Goal: Browse casually

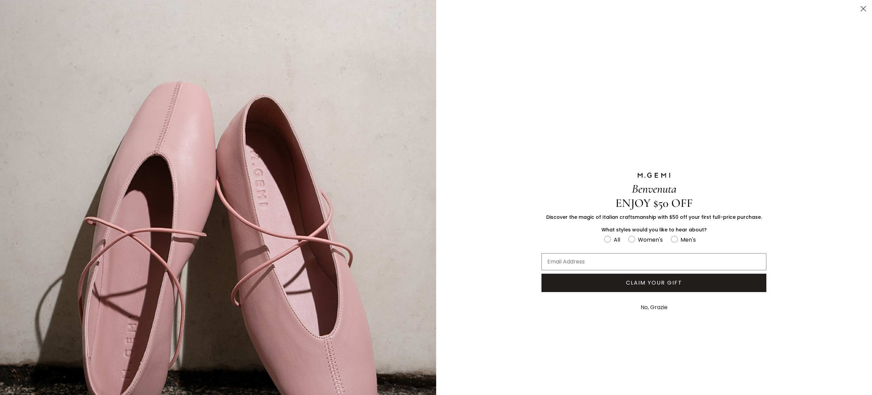
click at [861, 6] on icon "Close dialog" at bounding box center [863, 8] width 5 height 5
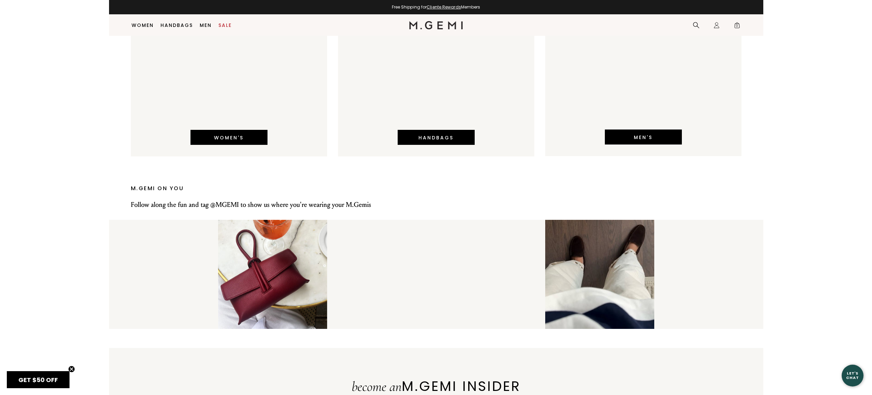
scroll to position [1948, 0]
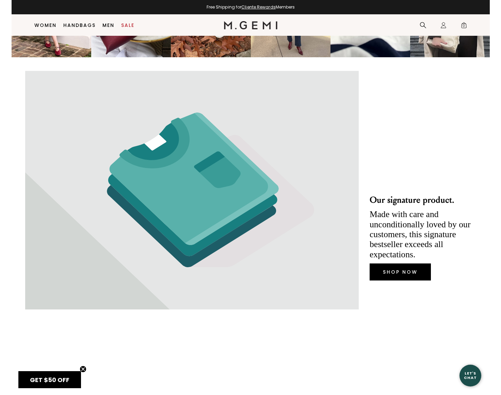
scroll to position [1876, 0]
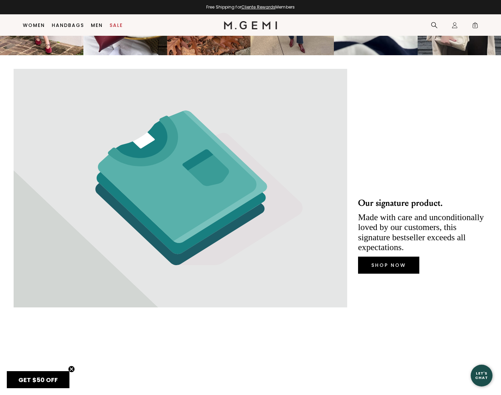
click at [381, 138] on div "Our signature product. Made with care and unconditionally loved by our customer…" at bounding box center [251, 235] width 474 height 361
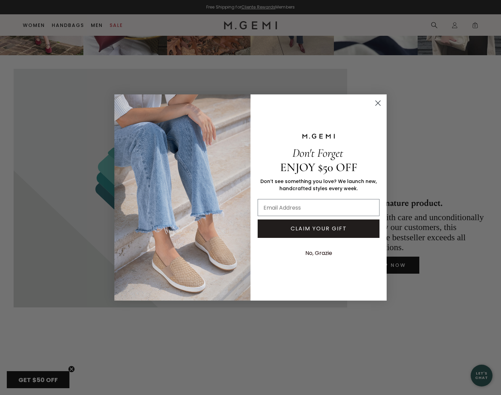
click at [380, 105] on circle "Close dialog" at bounding box center [378, 102] width 11 height 11
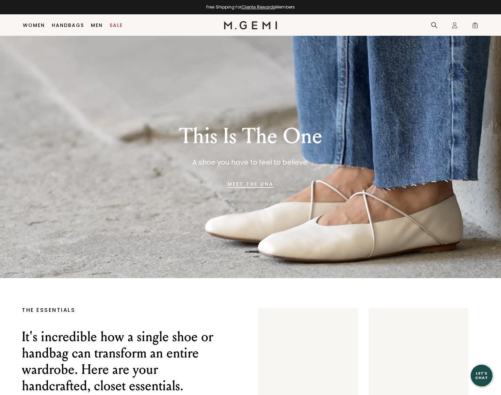
scroll to position [2535, 0]
